Goal: Find specific page/section: Find specific page/section

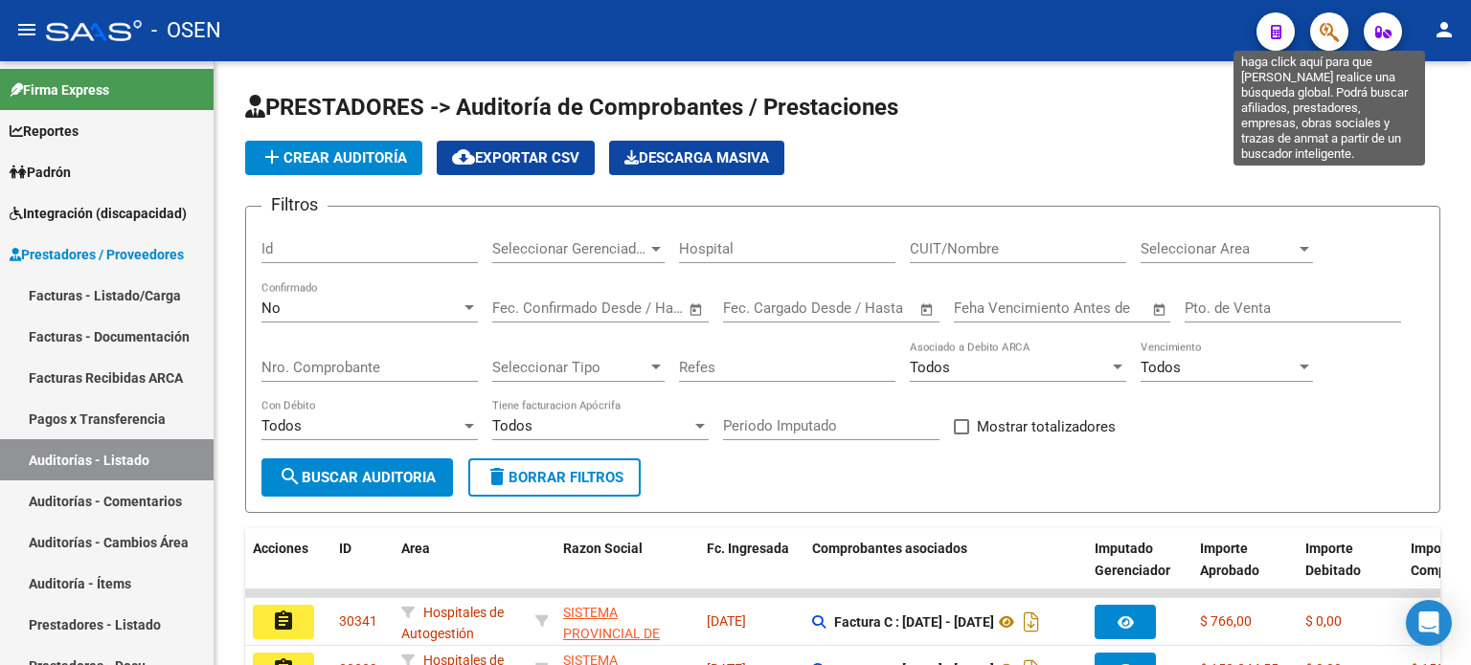
click at [1319, 29] on icon "button" at bounding box center [1328, 32] width 19 height 22
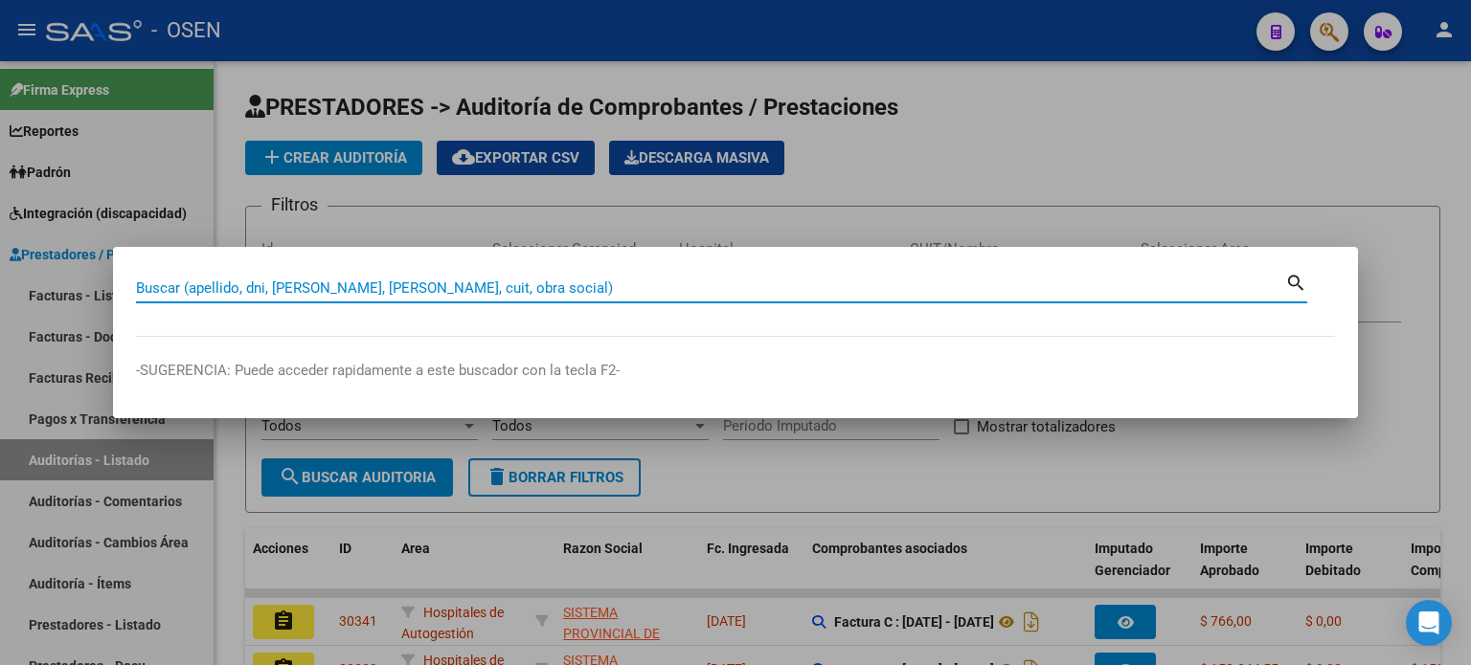
click at [494, 290] on input "Buscar (apellido, dni, [PERSON_NAME], [PERSON_NAME], cuit, obra social)" at bounding box center [710, 288] width 1149 height 17
type input "[PERSON_NAME] [PERSON_NAME]"
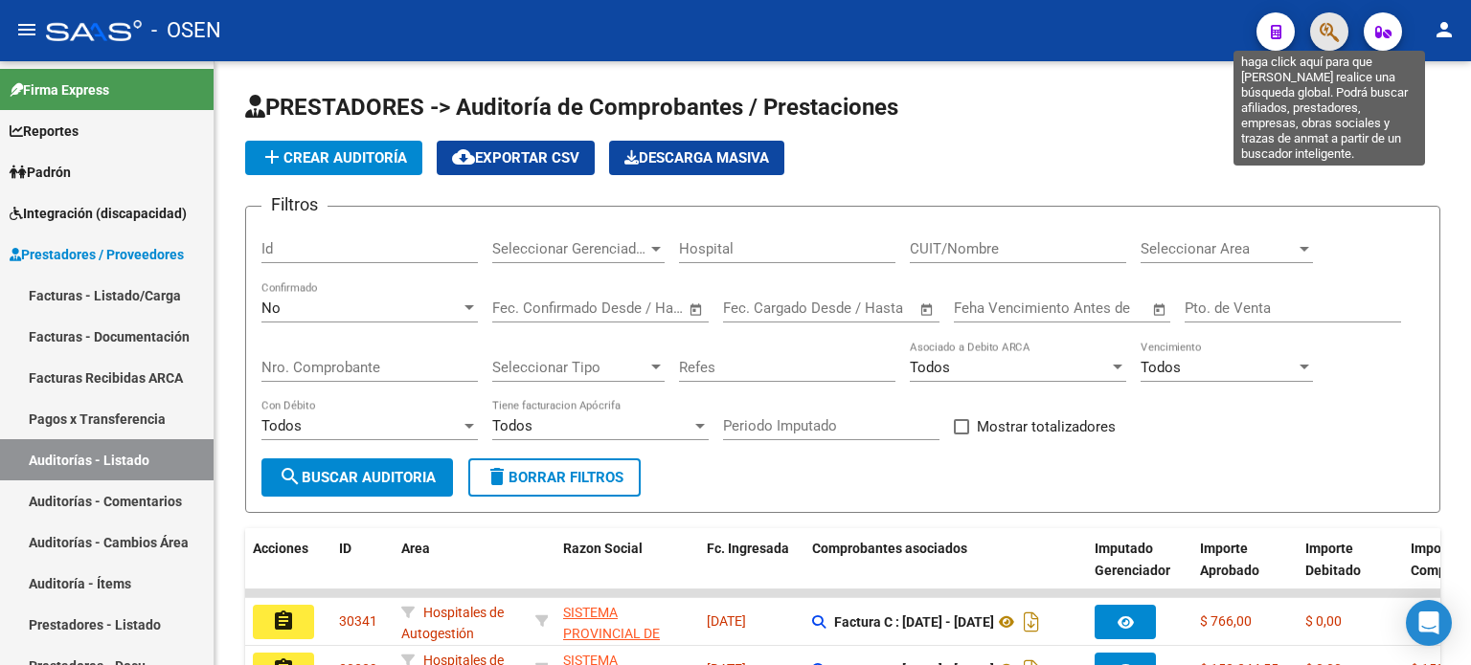
click at [1326, 29] on icon "button" at bounding box center [1328, 32] width 19 height 22
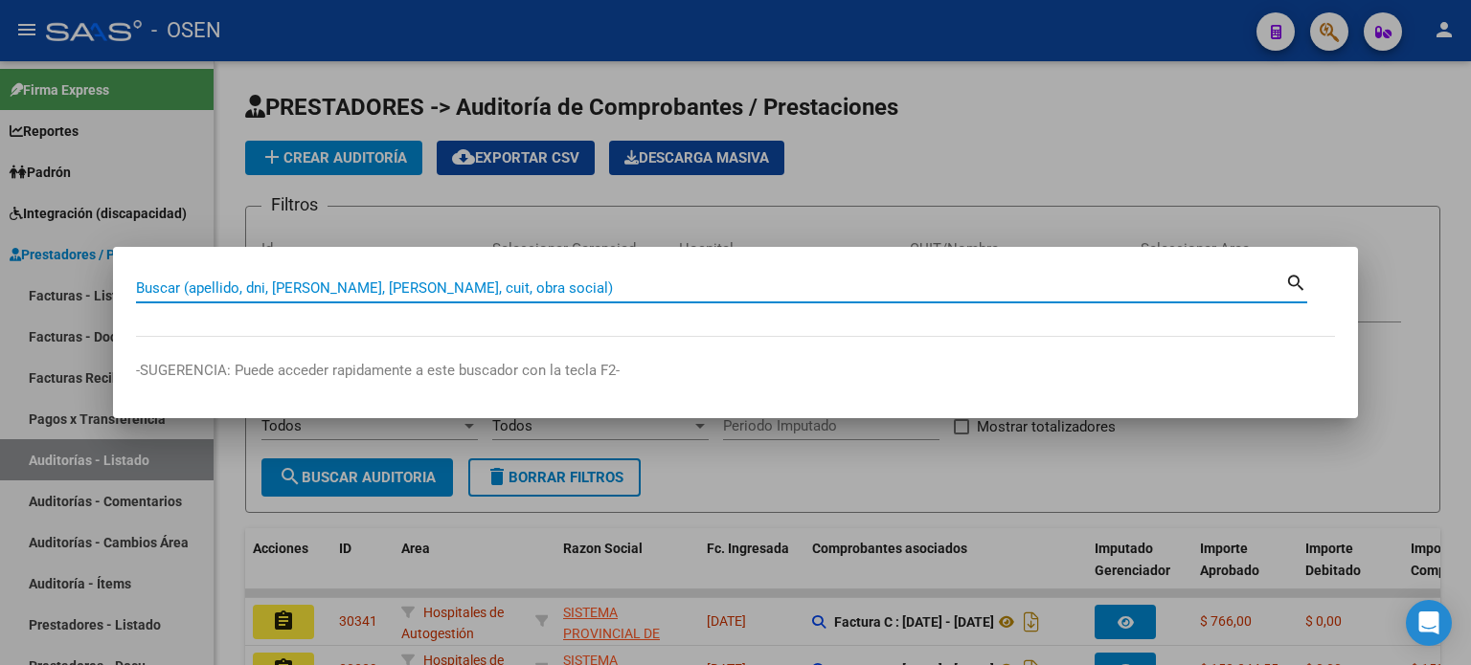
click at [138, 285] on input "Buscar (apellido, dni, [PERSON_NAME], [PERSON_NAME], cuit, obra social)" at bounding box center [710, 288] width 1149 height 17
type input "47680584"
click at [1291, 279] on mat-icon "search" at bounding box center [1296, 281] width 22 height 23
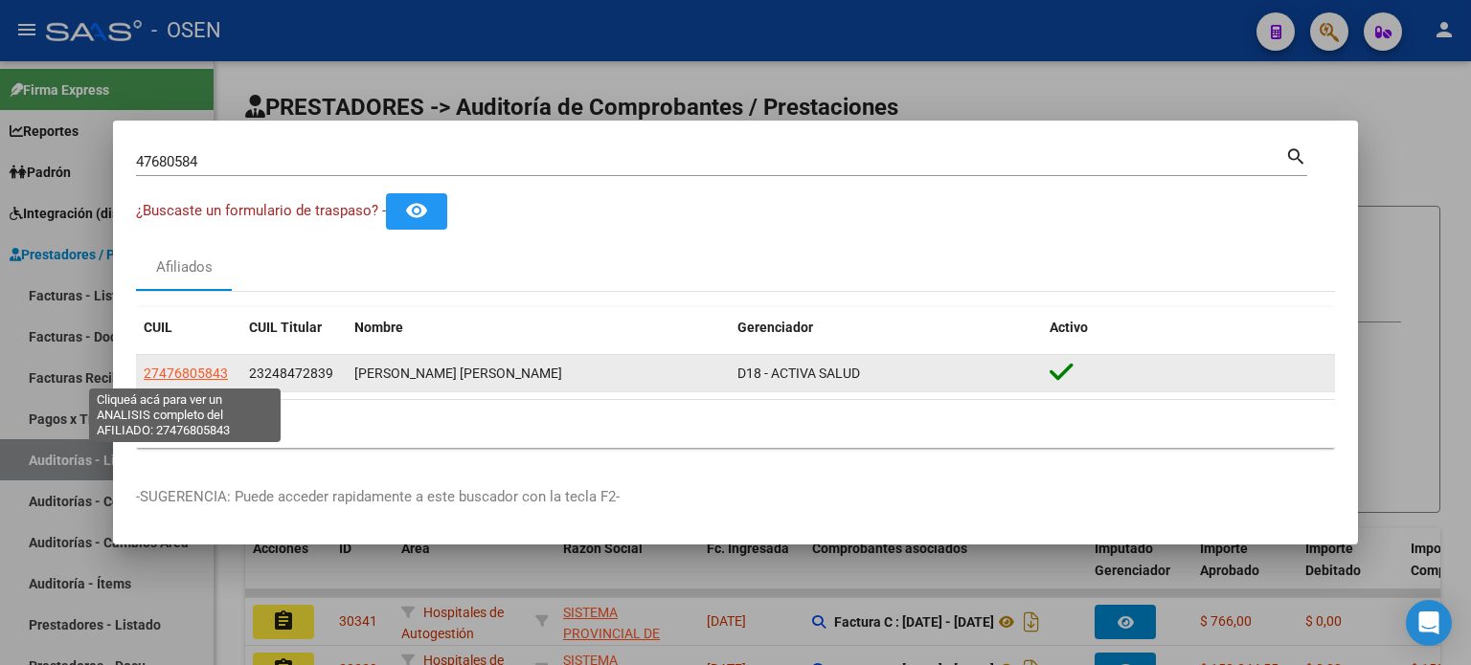
click at [178, 380] on span "27476805843" at bounding box center [186, 373] width 84 height 15
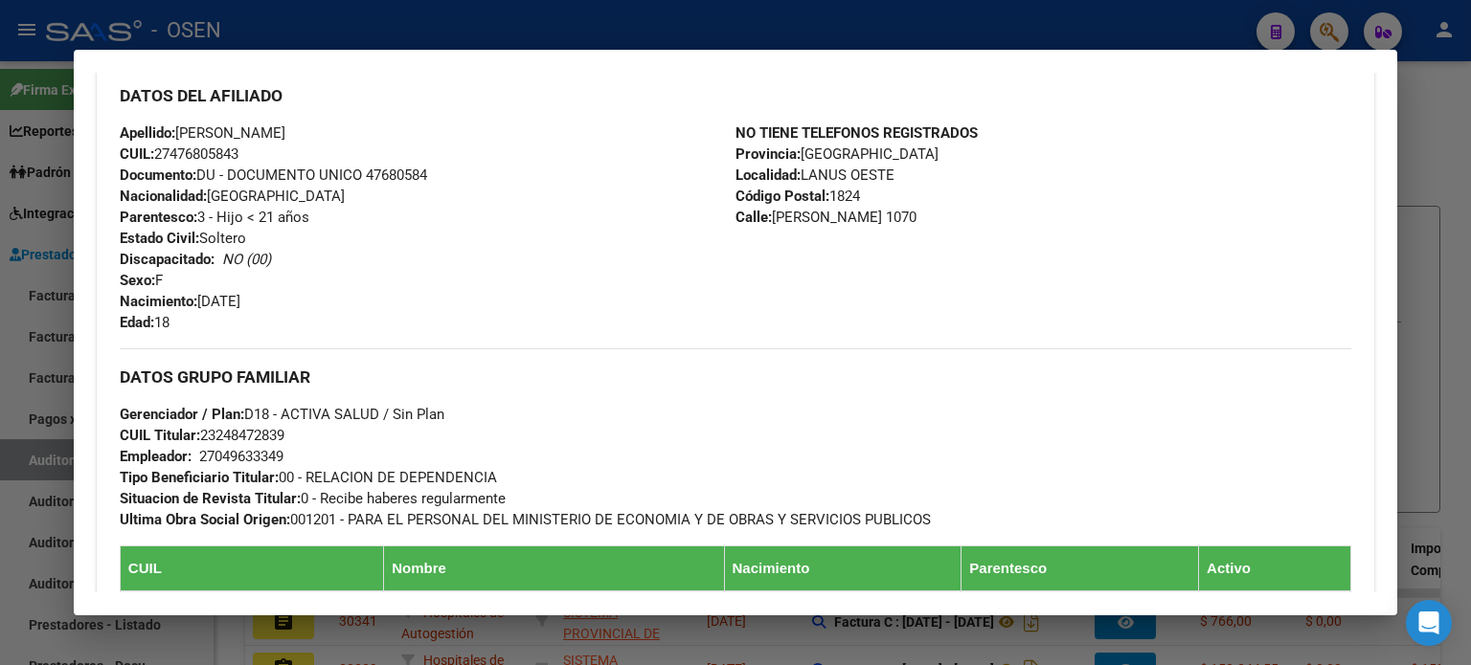
scroll to position [638, 0]
